Goal: Navigation & Orientation: Find specific page/section

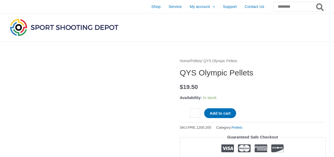
click at [30, 29] on img at bounding box center [64, 27] width 111 height 20
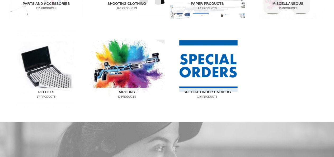
scroll to position [343, 0]
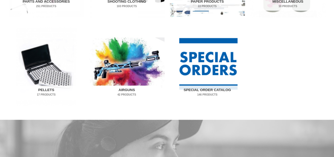
click at [134, 59] on img "Visit product category Airguns" at bounding box center [126, 66] width 75 height 78
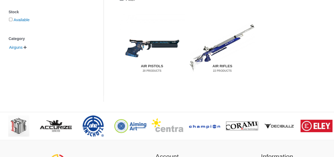
scroll to position [111, 0]
click at [146, 38] on img "Visit product category Air Pistols" at bounding box center [152, 47] width 65 height 68
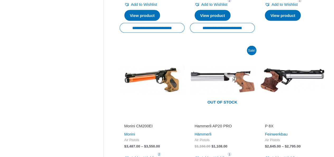
scroll to position [529, 0]
